Goal: Information Seeking & Learning: Learn about a topic

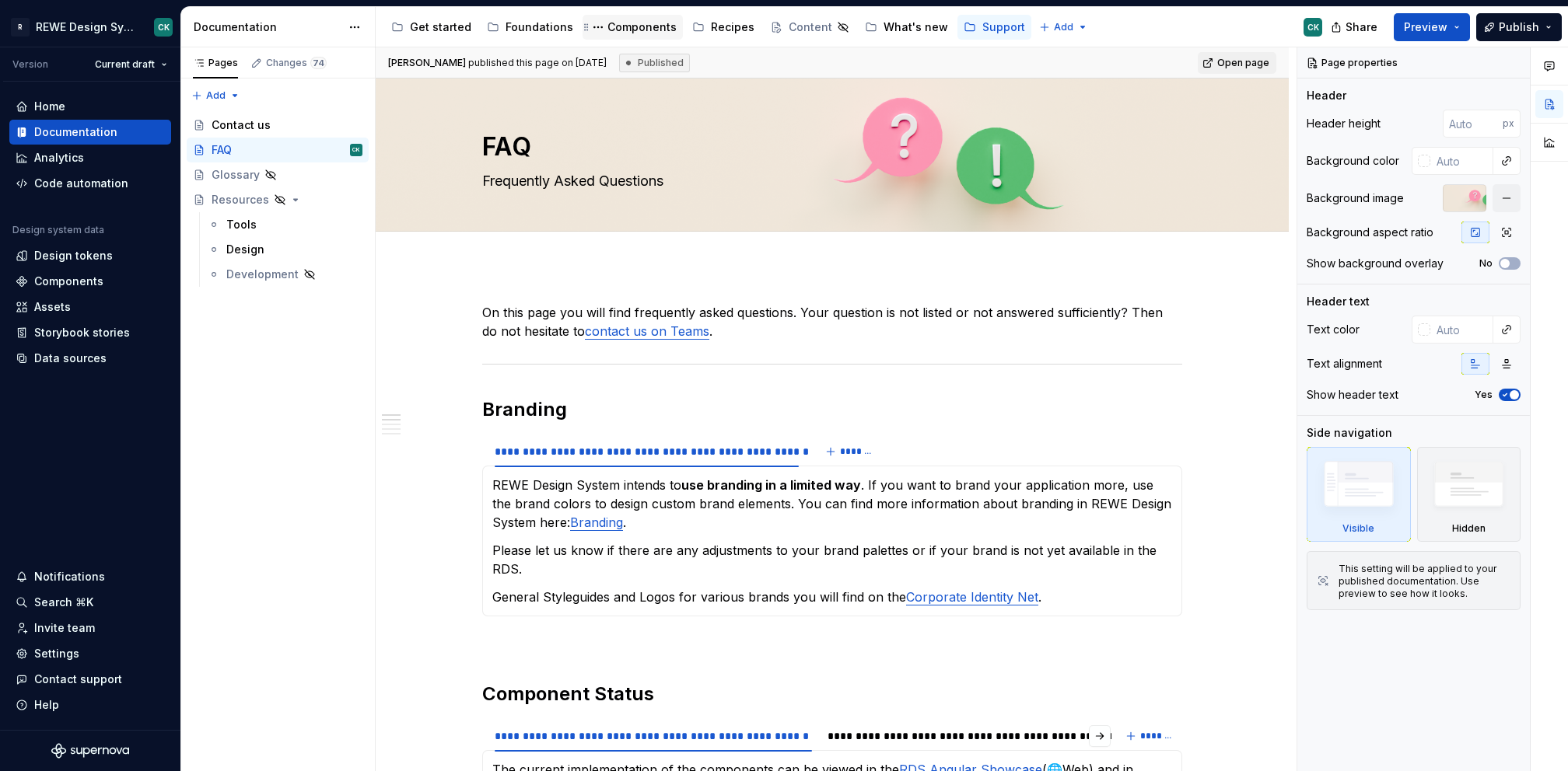
click at [616, 33] on div "Components" at bounding box center [642, 26] width 69 height 15
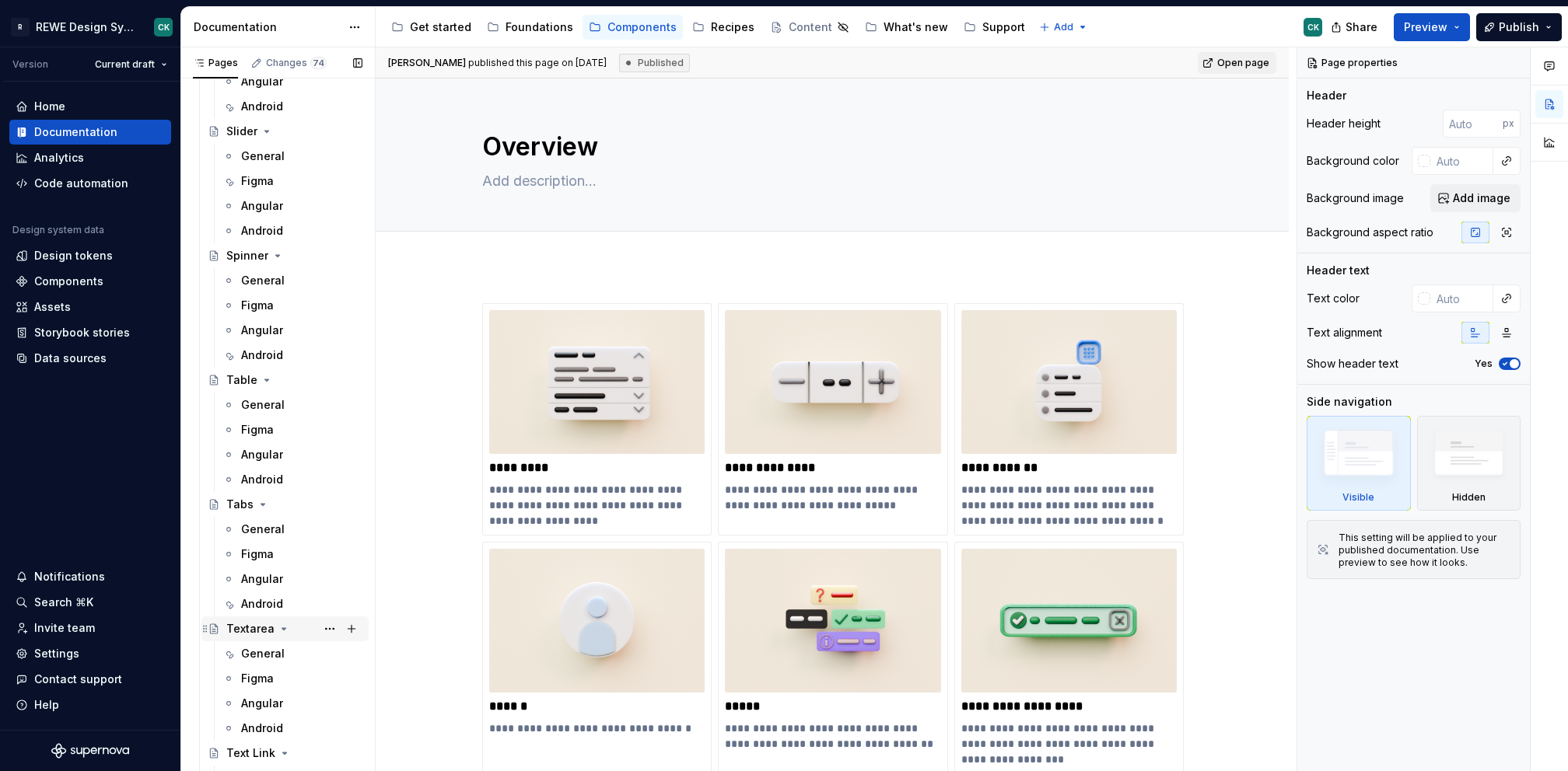
scroll to position [5280, 0]
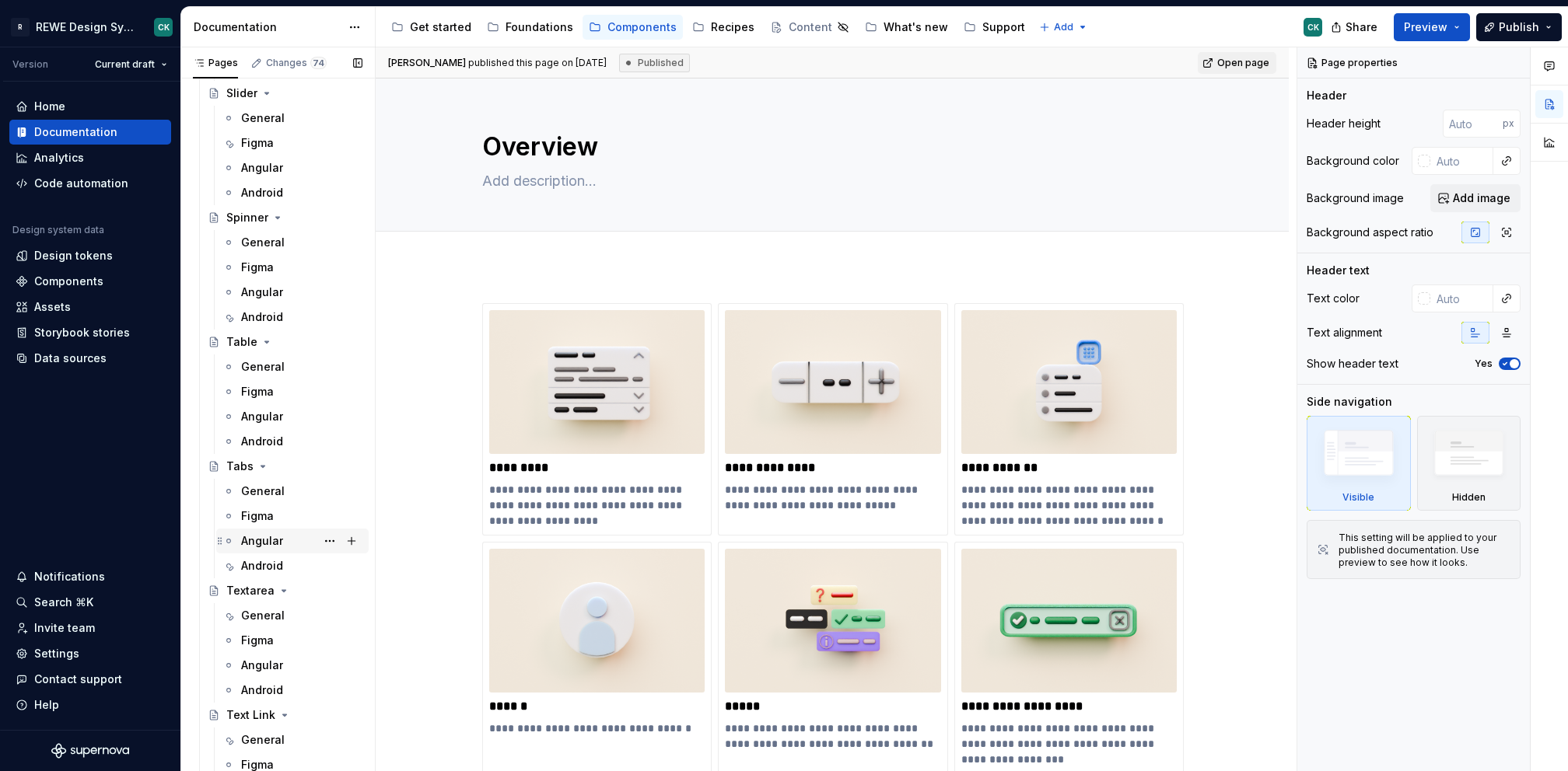
drag, startPoint x: 277, startPoint y: 626, endPoint x: 298, endPoint y: 546, distance: 82.7
click at [277, 626] on div "General" at bounding box center [291, 615] width 152 height 25
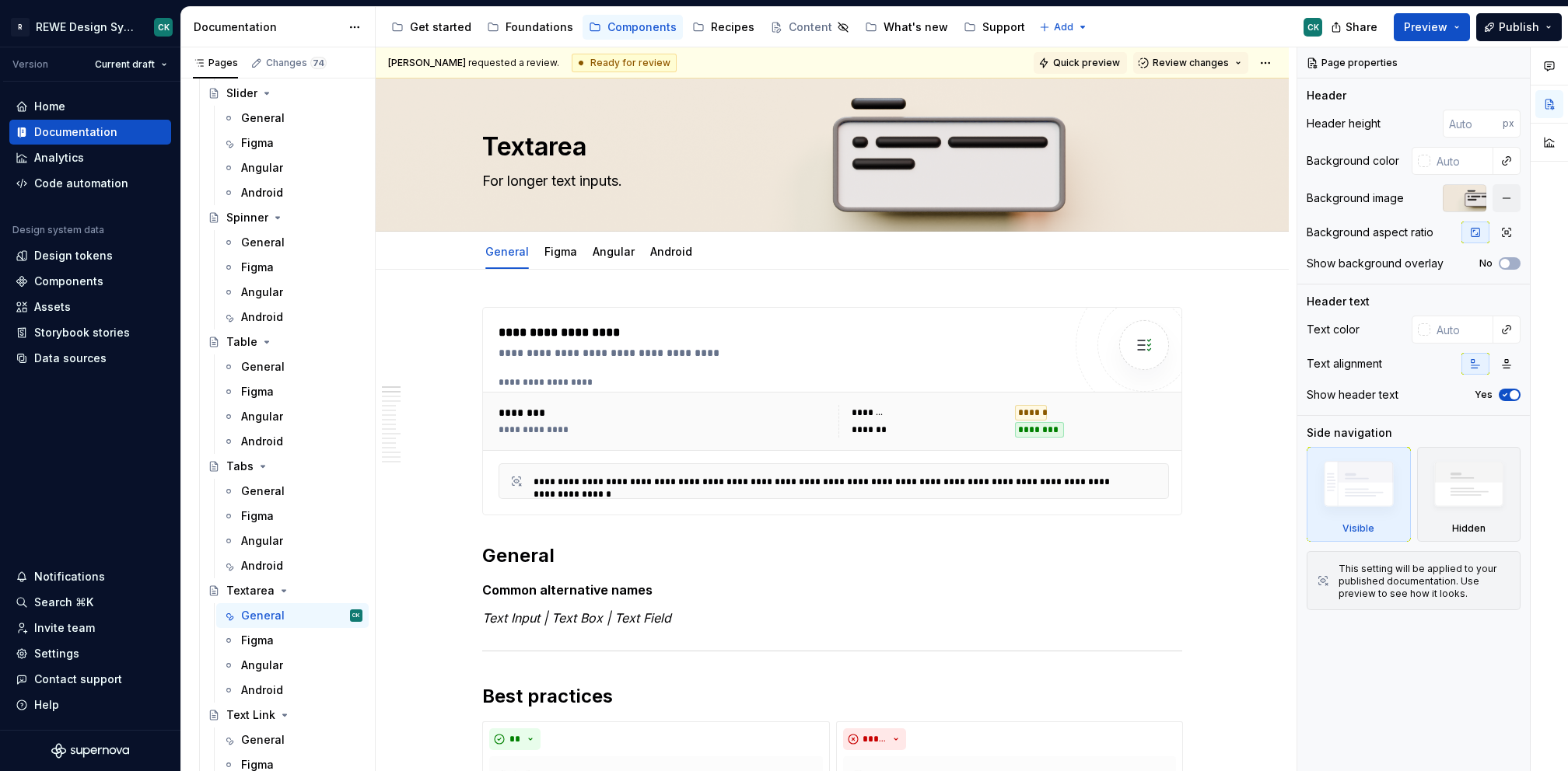
click at [1099, 62] on span "Quick preview" at bounding box center [1085, 63] width 66 height 13
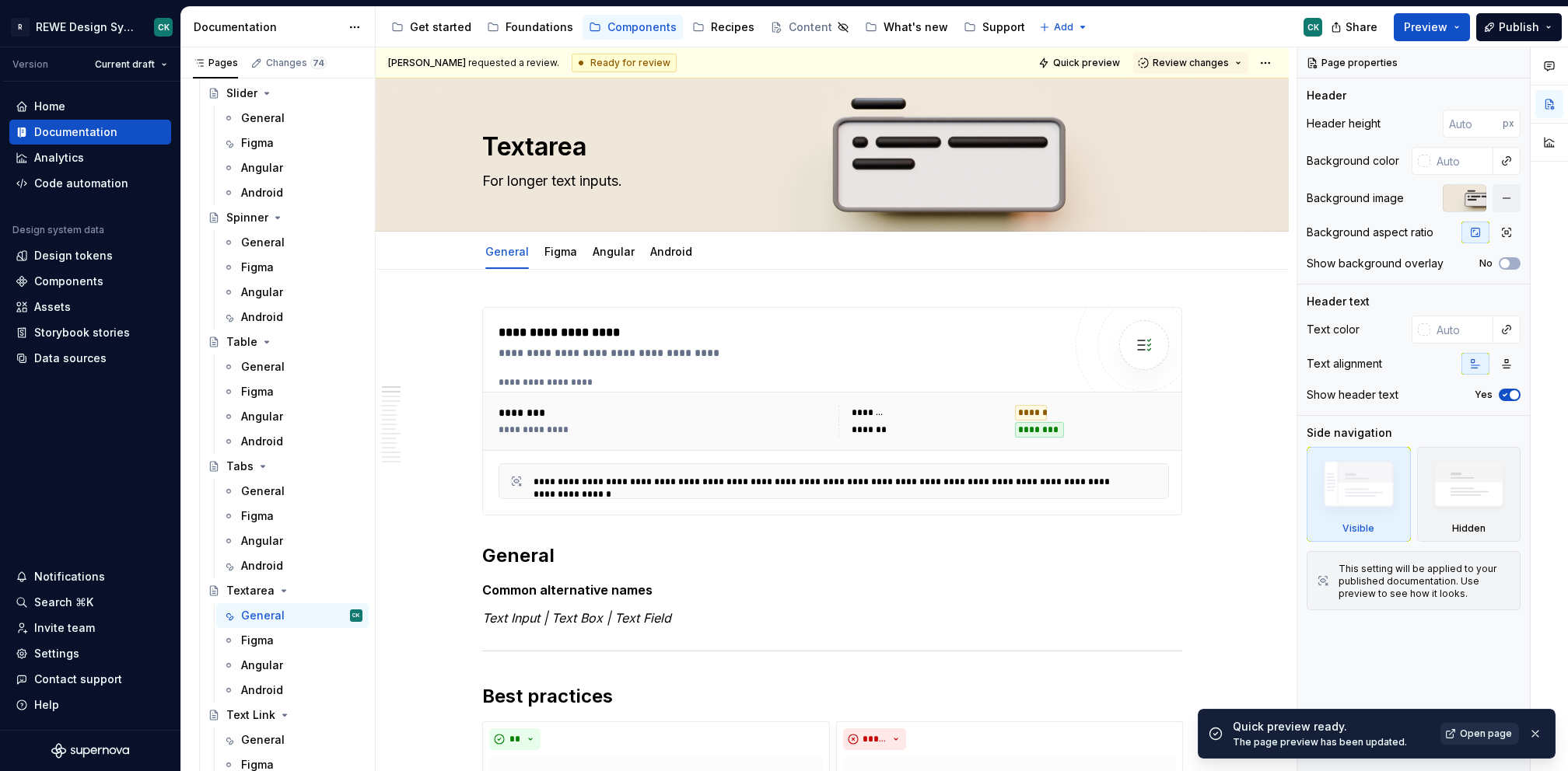
click at [1495, 732] on span "Open page" at bounding box center [1485, 734] width 52 height 13
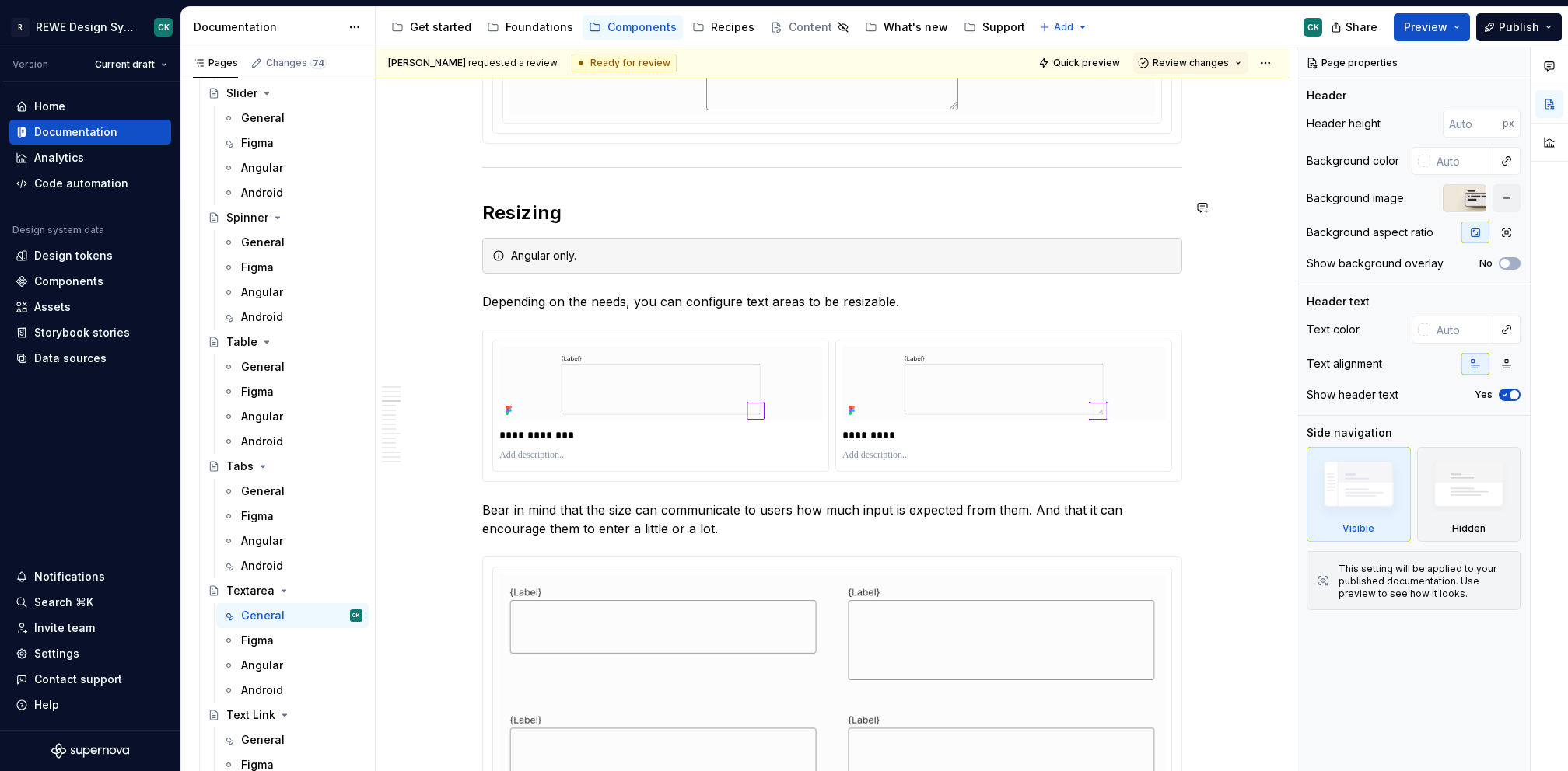
scroll to position [1769, 0]
click at [818, 391] on img at bounding box center [660, 383] width 322 height 75
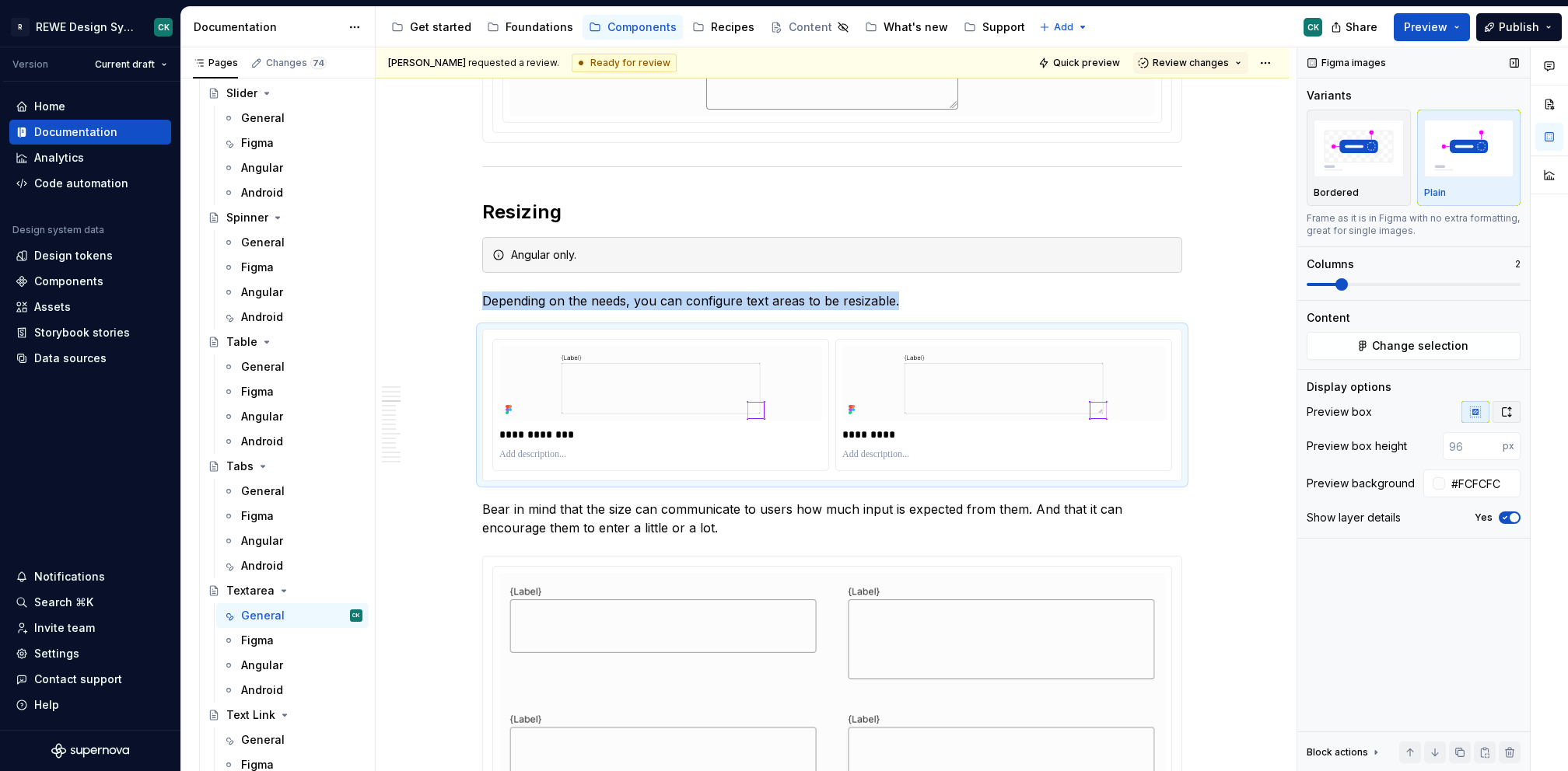
click at [1506, 411] on icon "button" at bounding box center [1506, 412] width 13 height 13
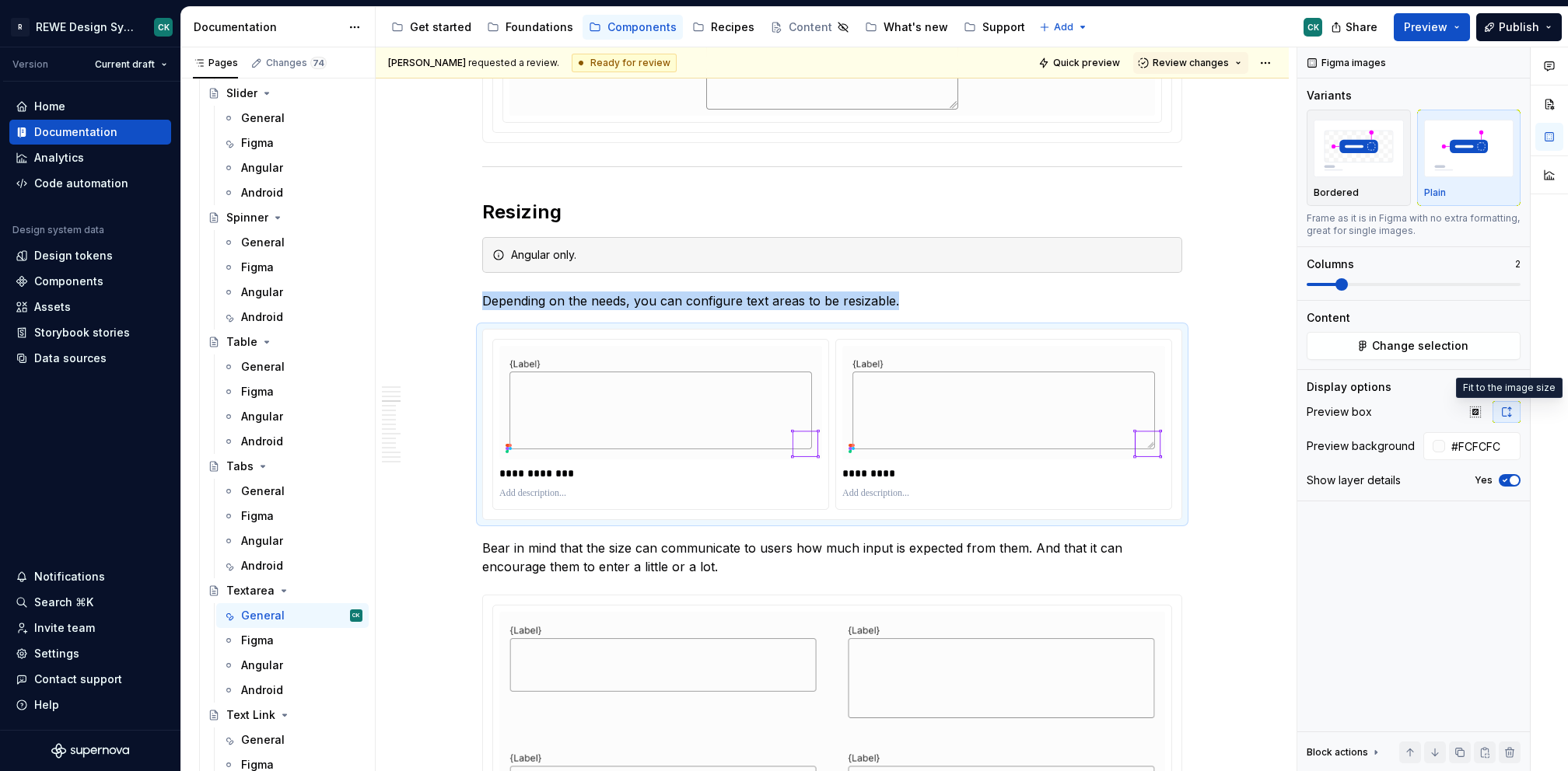
type textarea "*"
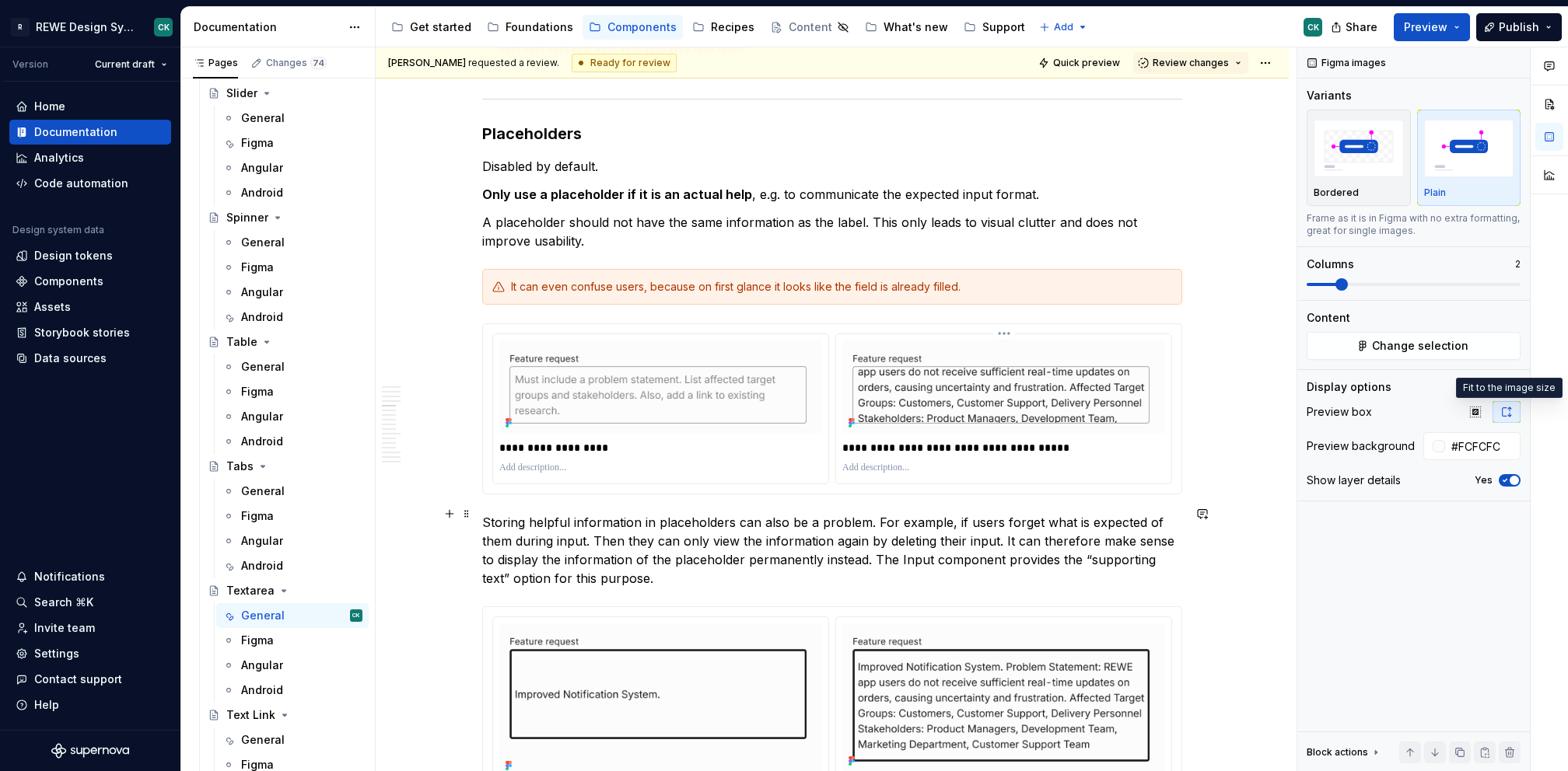
scroll to position [2596, 0]
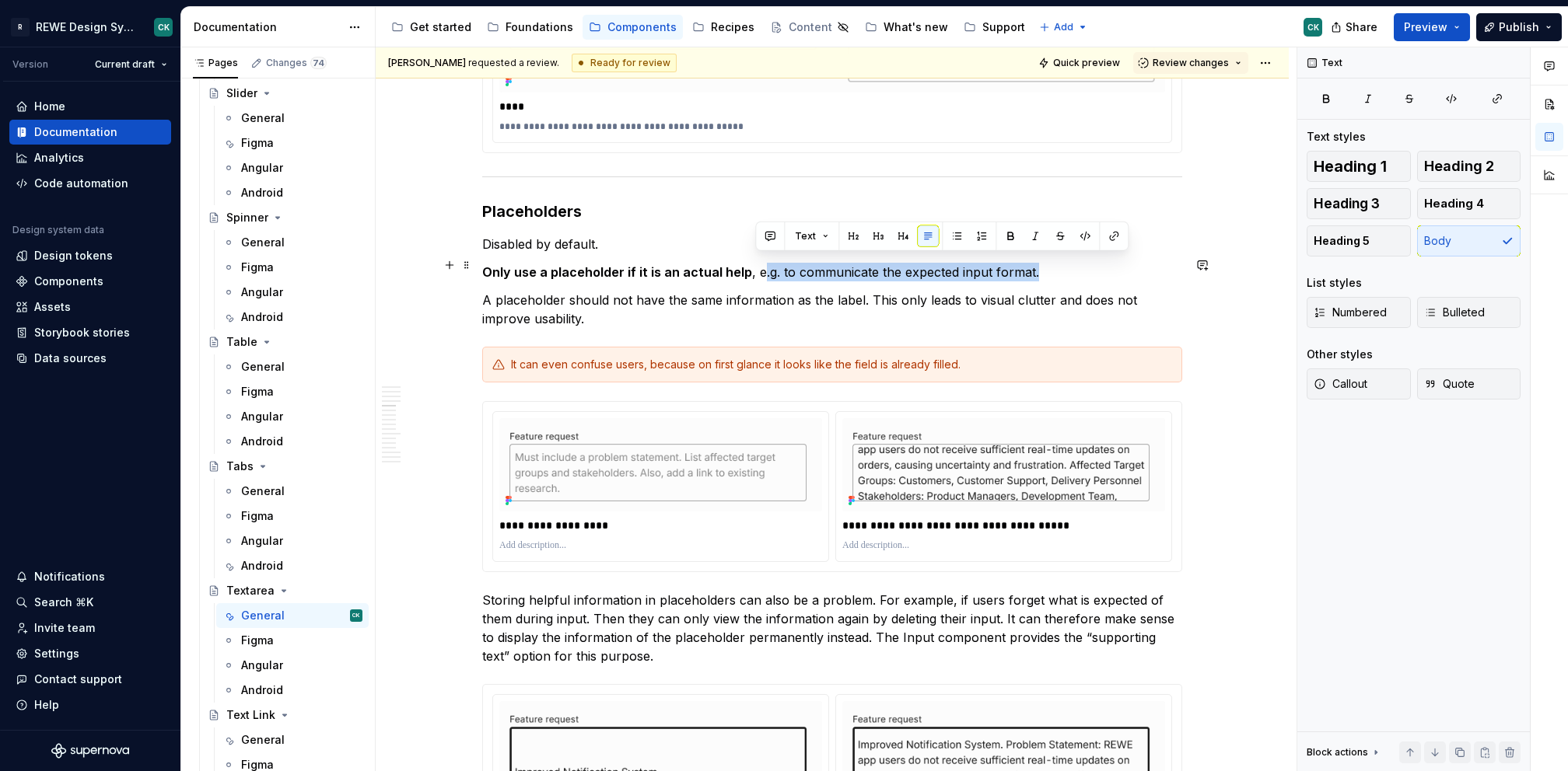
drag, startPoint x: 1052, startPoint y: 264, endPoint x: 753, endPoint y: 257, distance: 299.1
click at [753, 263] on p "Only use a placeholder if it is an actual help , e.g. to communicate the expect…" at bounding box center [831, 272] width 700 height 18
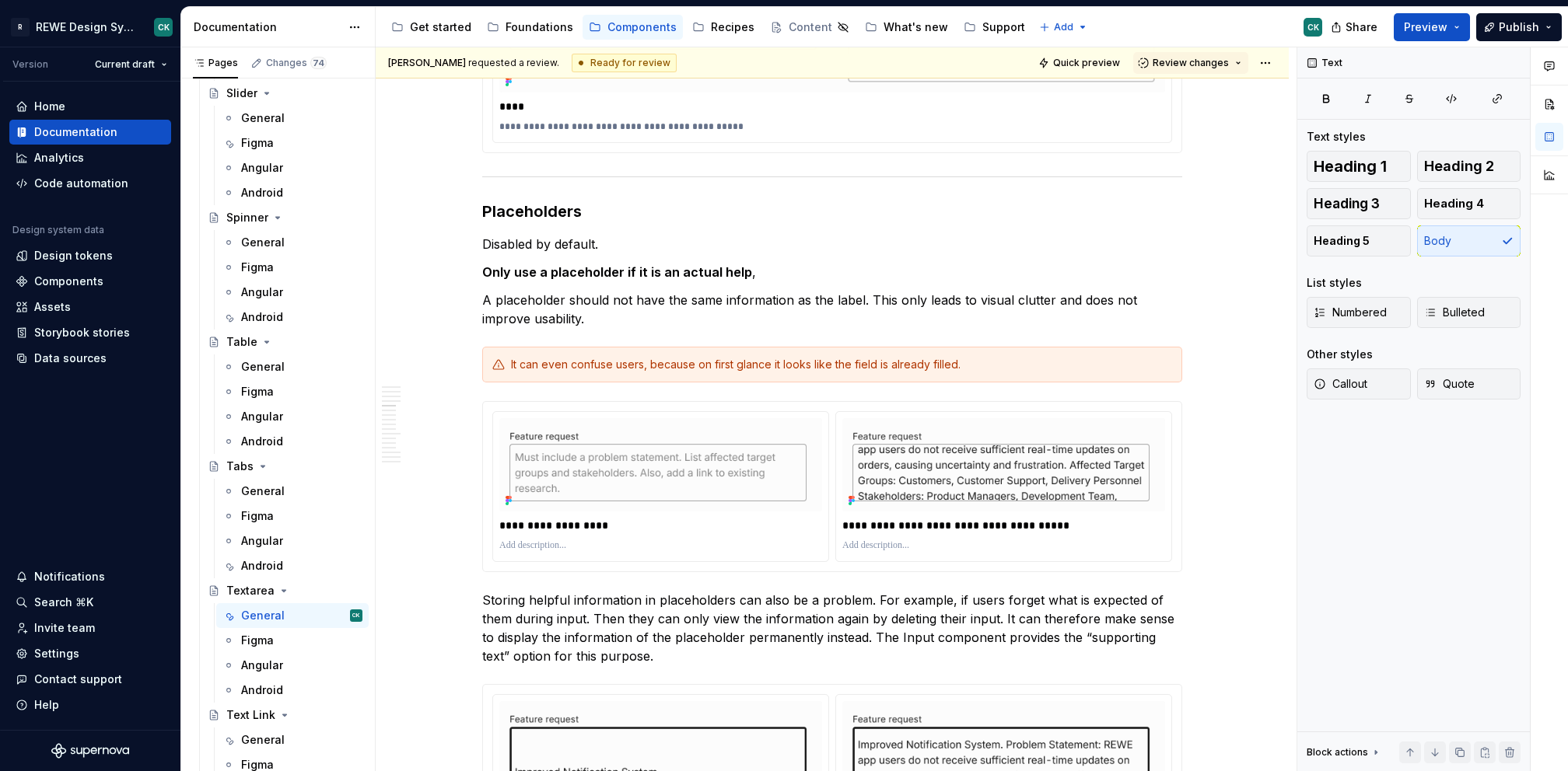
type textarea "*"
